Goal: Understand process/instructions: Learn how to perform a task or action

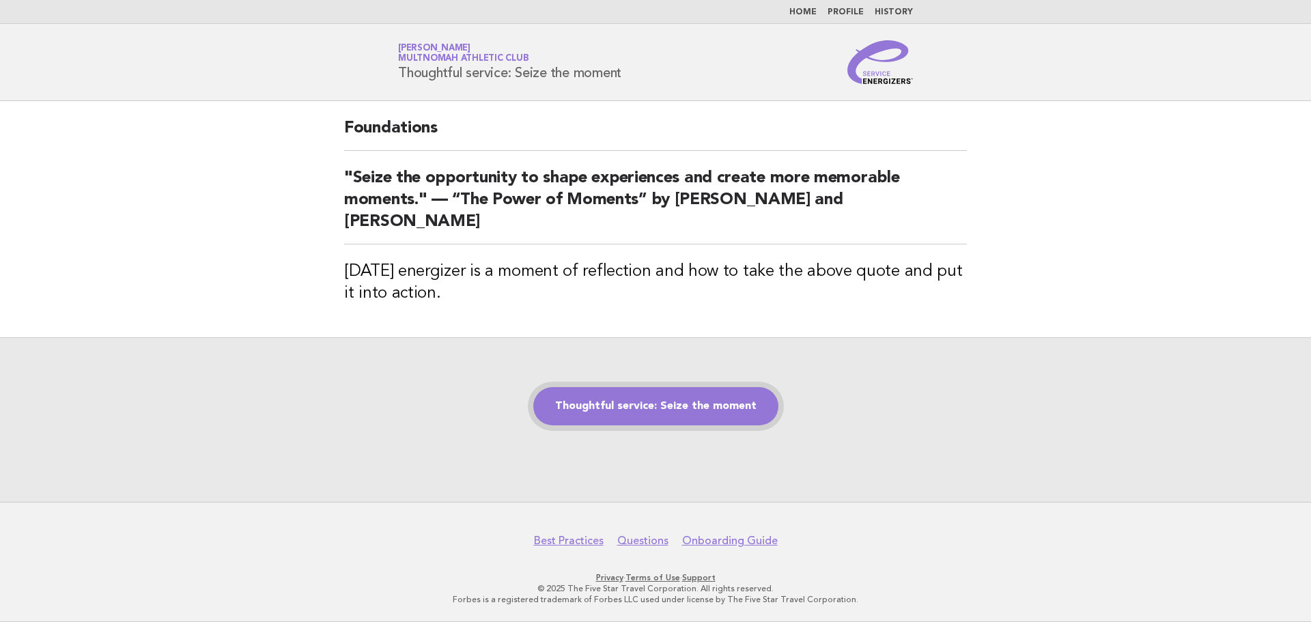
click at [701, 387] on link "Thoughtful service: Seize the moment" at bounding box center [655, 406] width 245 height 38
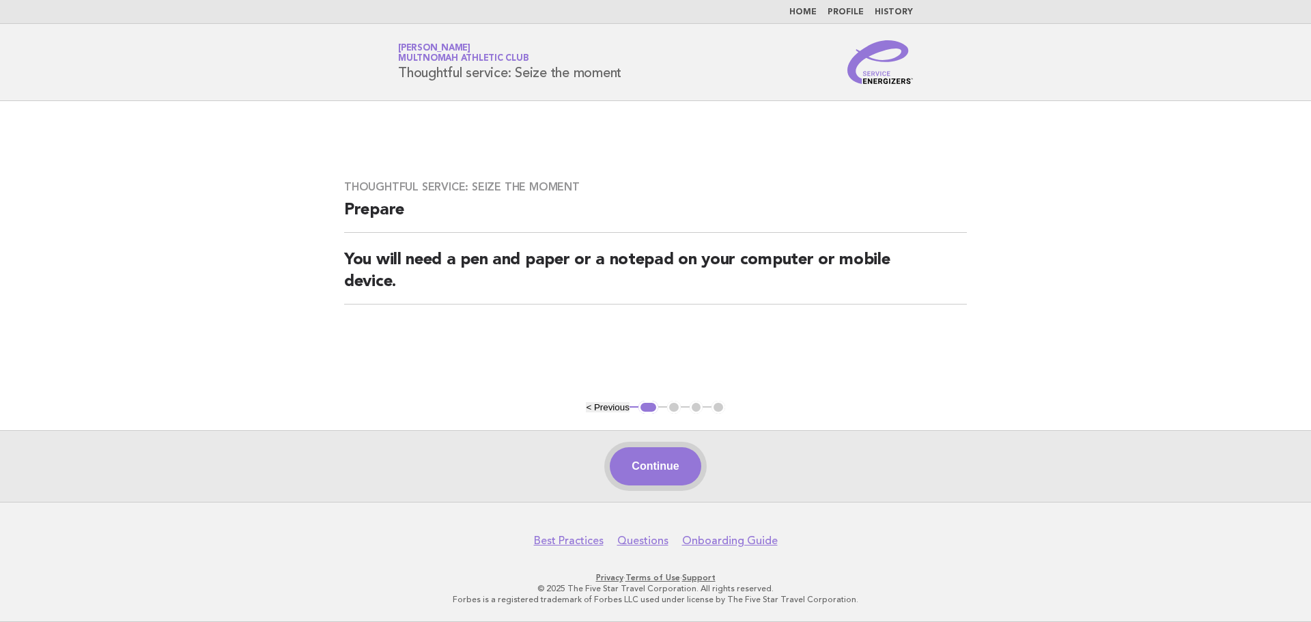
click at [677, 469] on button "Continue" at bounding box center [655, 466] width 91 height 38
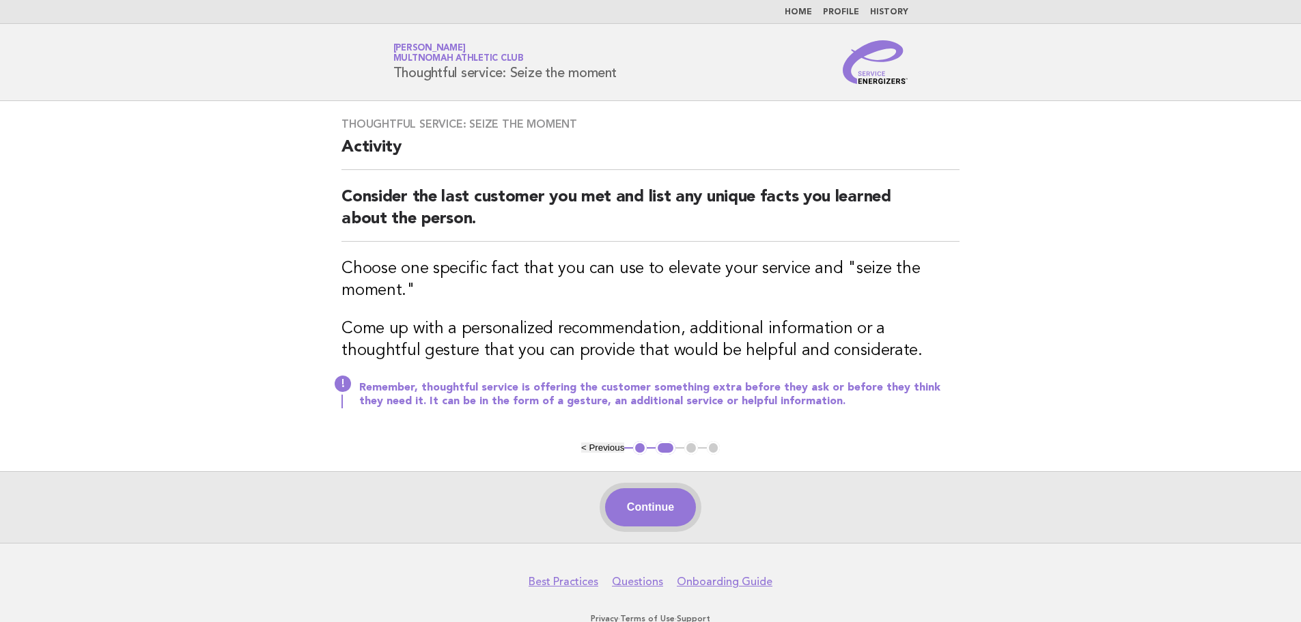
click at [660, 507] on button "Continue" at bounding box center [650, 507] width 91 height 38
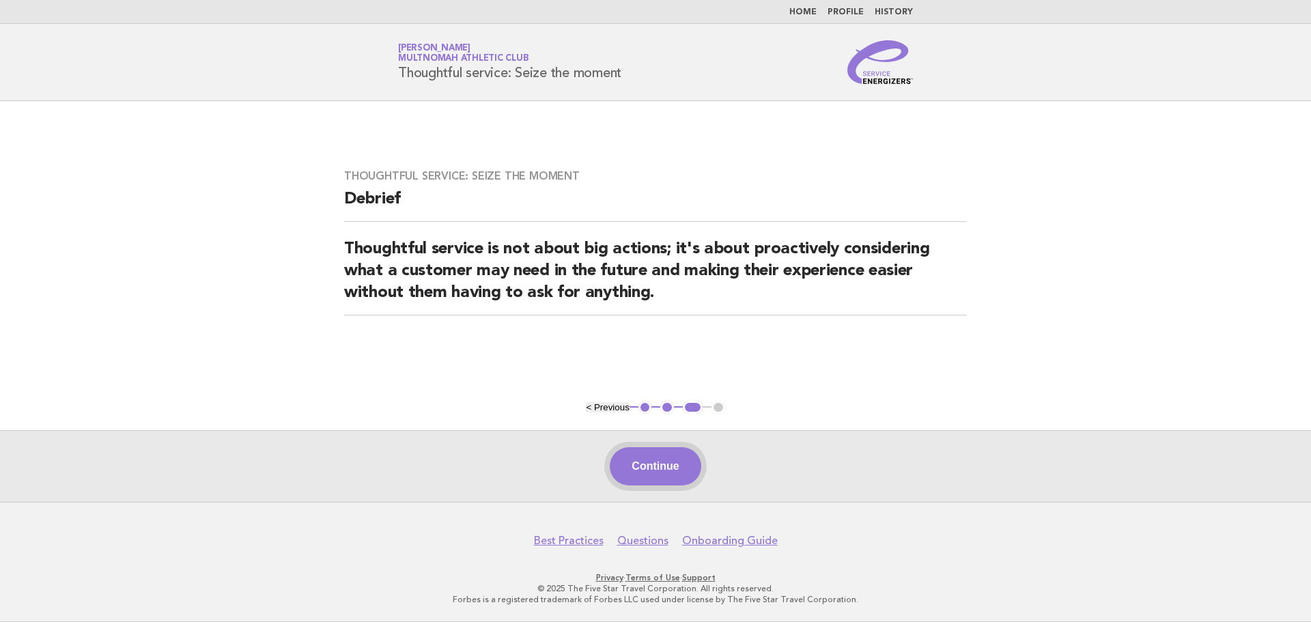
click at [653, 471] on button "Continue" at bounding box center [655, 466] width 91 height 38
